Goal: Task Accomplishment & Management: Manage account settings

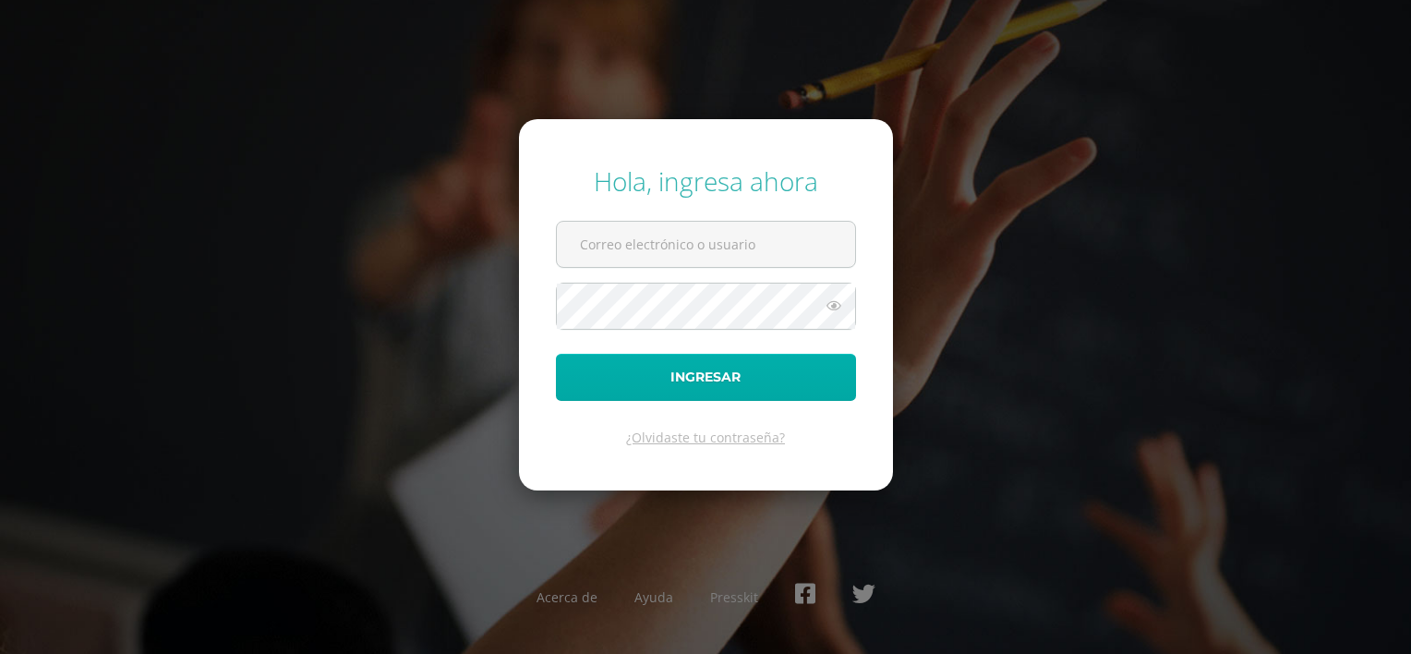
type input "[EMAIL_ADDRESS][DOMAIN_NAME]"
click at [728, 376] on button "Ingresar" at bounding box center [706, 377] width 300 height 47
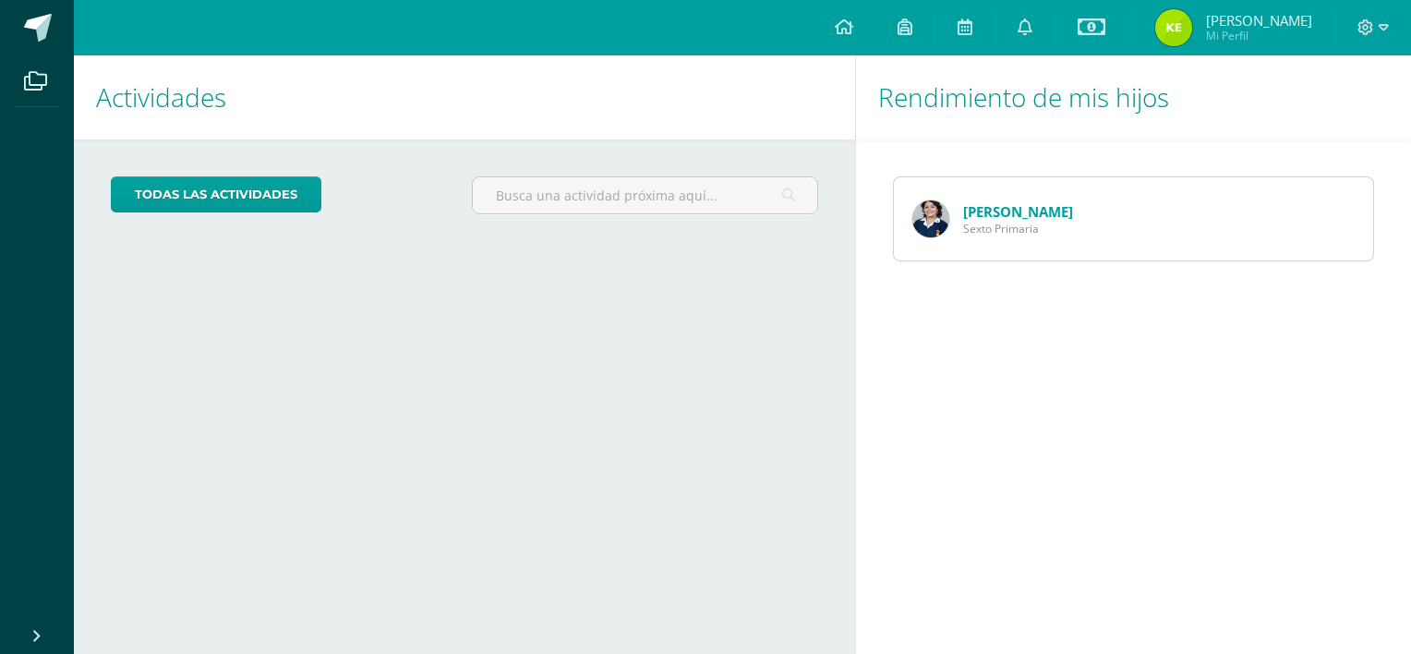
click at [543, 342] on div "Actividades Mis hijos todas las Actividades No tienes actividades Échale un vis…" at bounding box center [460, 354] width 789 height 598
click at [1033, 23] on icon at bounding box center [1025, 26] width 15 height 17
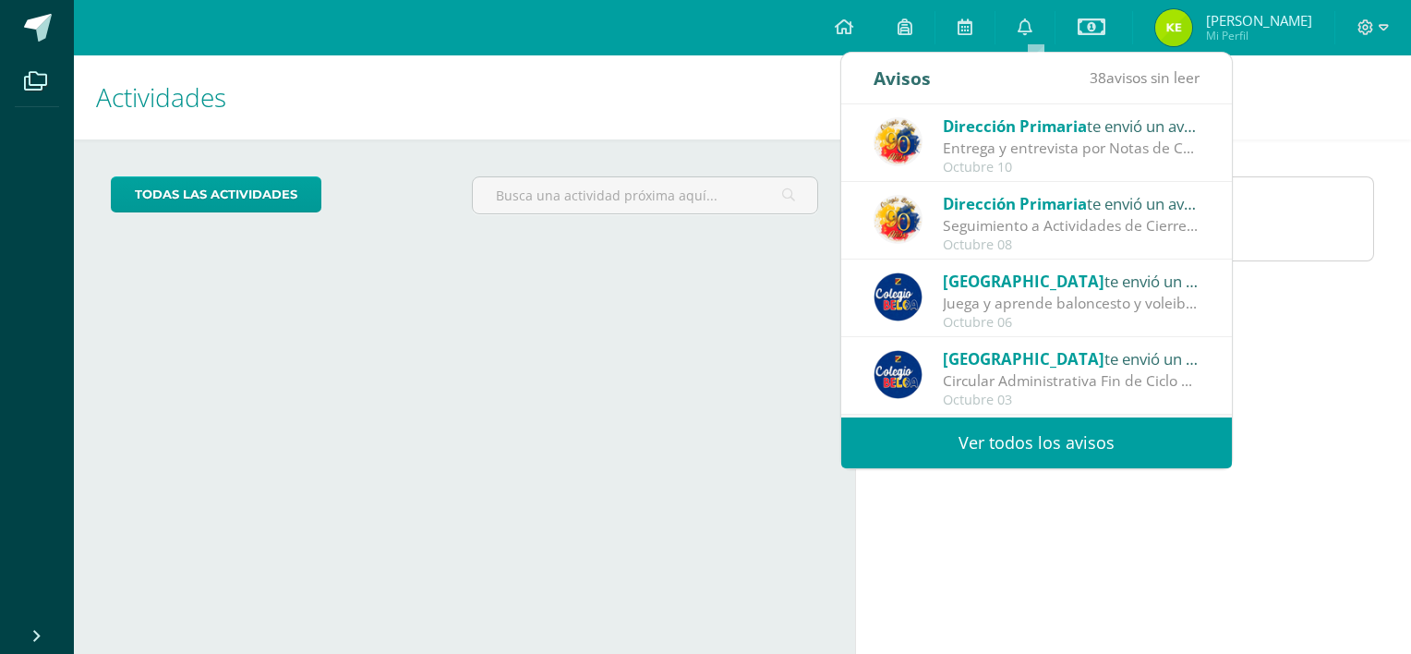
click at [1057, 142] on div "Entrega y entrevista por Notas de Cuarta Unidad: Estimados Padres de Familia: R…" at bounding box center [1071, 148] width 257 height 21
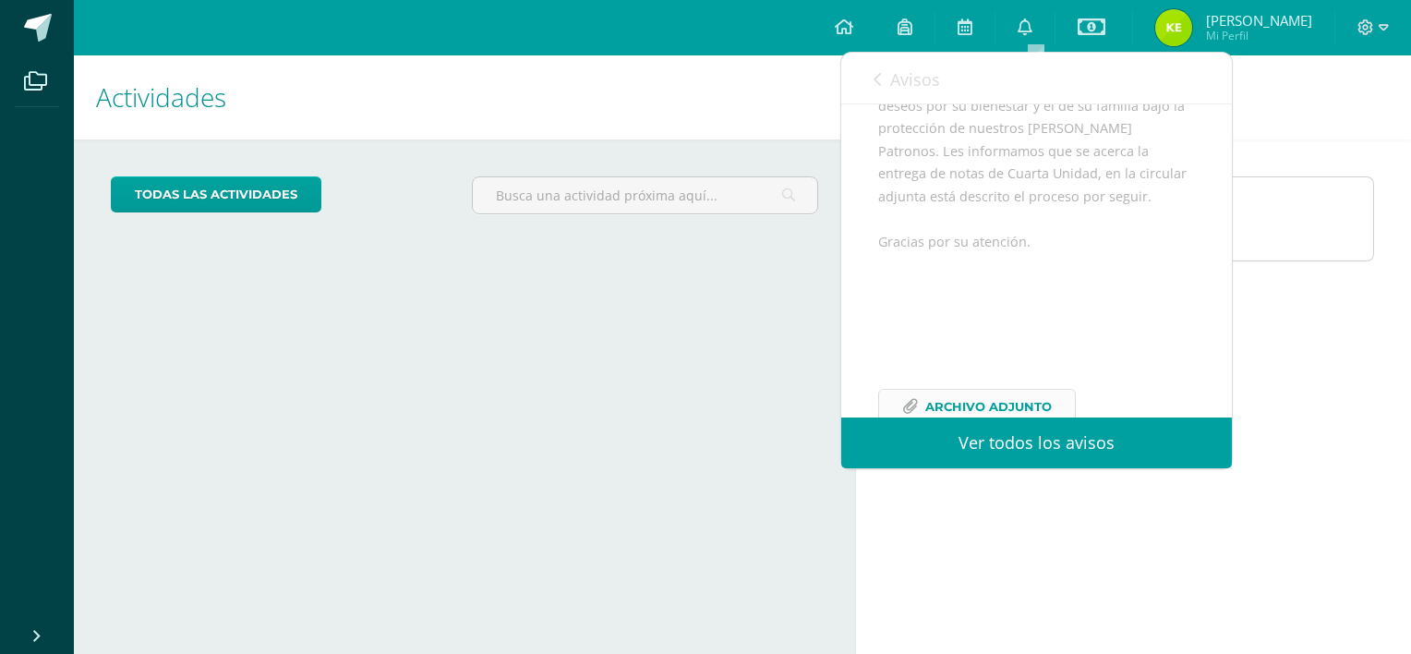
scroll to position [336, 0]
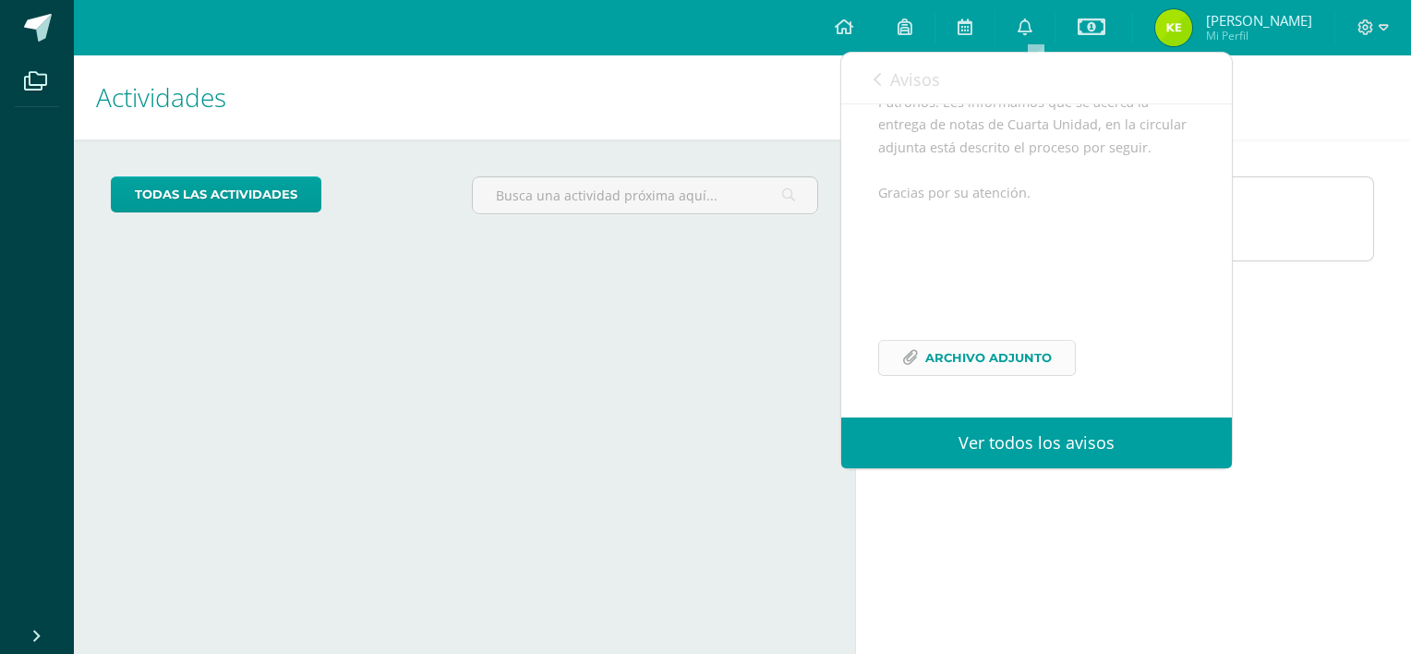
click at [983, 364] on span "Archivo Adjunto" at bounding box center [988, 358] width 127 height 34
